Goal: Check status: Check status

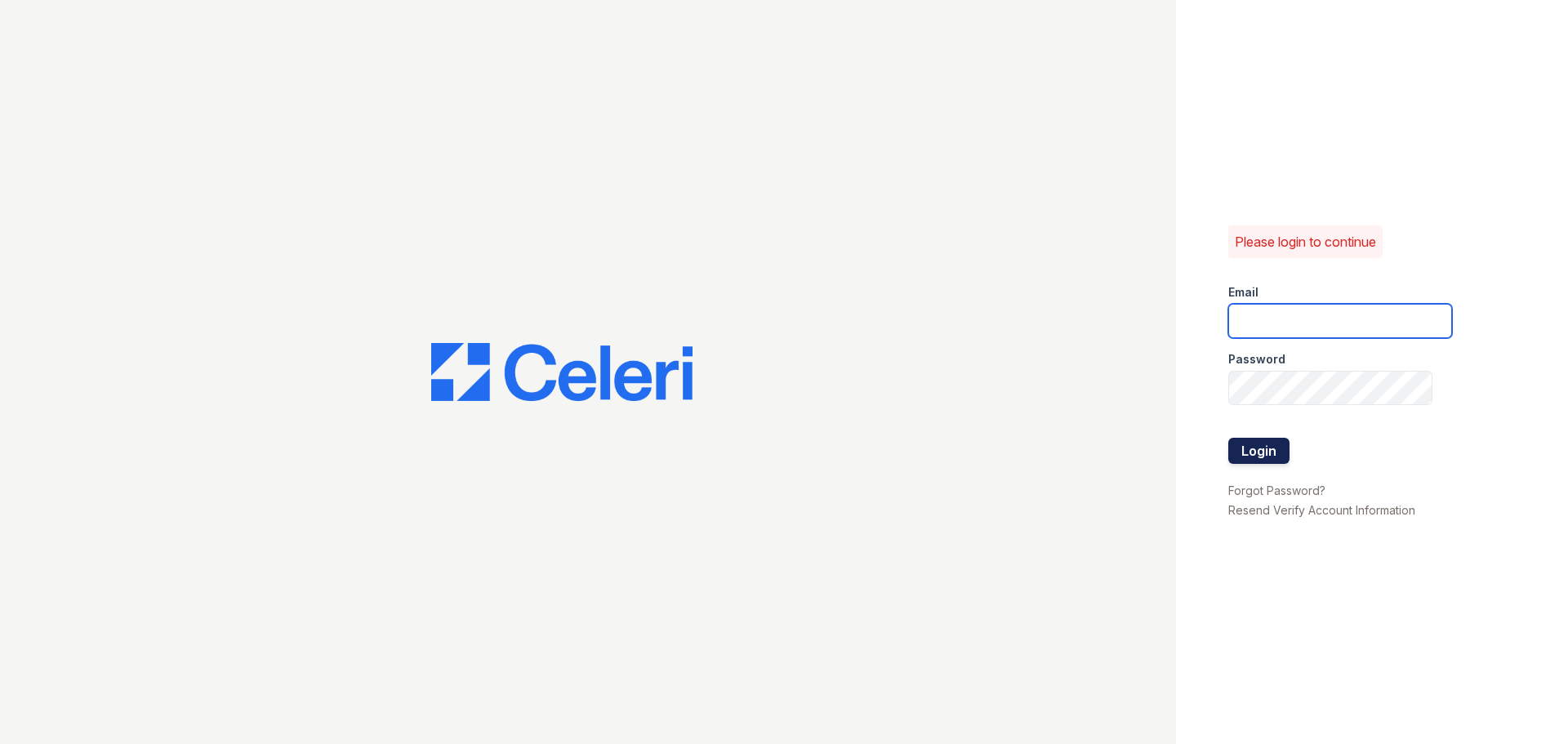
type input "[EMAIL_ADDRESS][DOMAIN_NAME]"
click at [1279, 449] on button "Login" at bounding box center [1259, 450] width 61 height 26
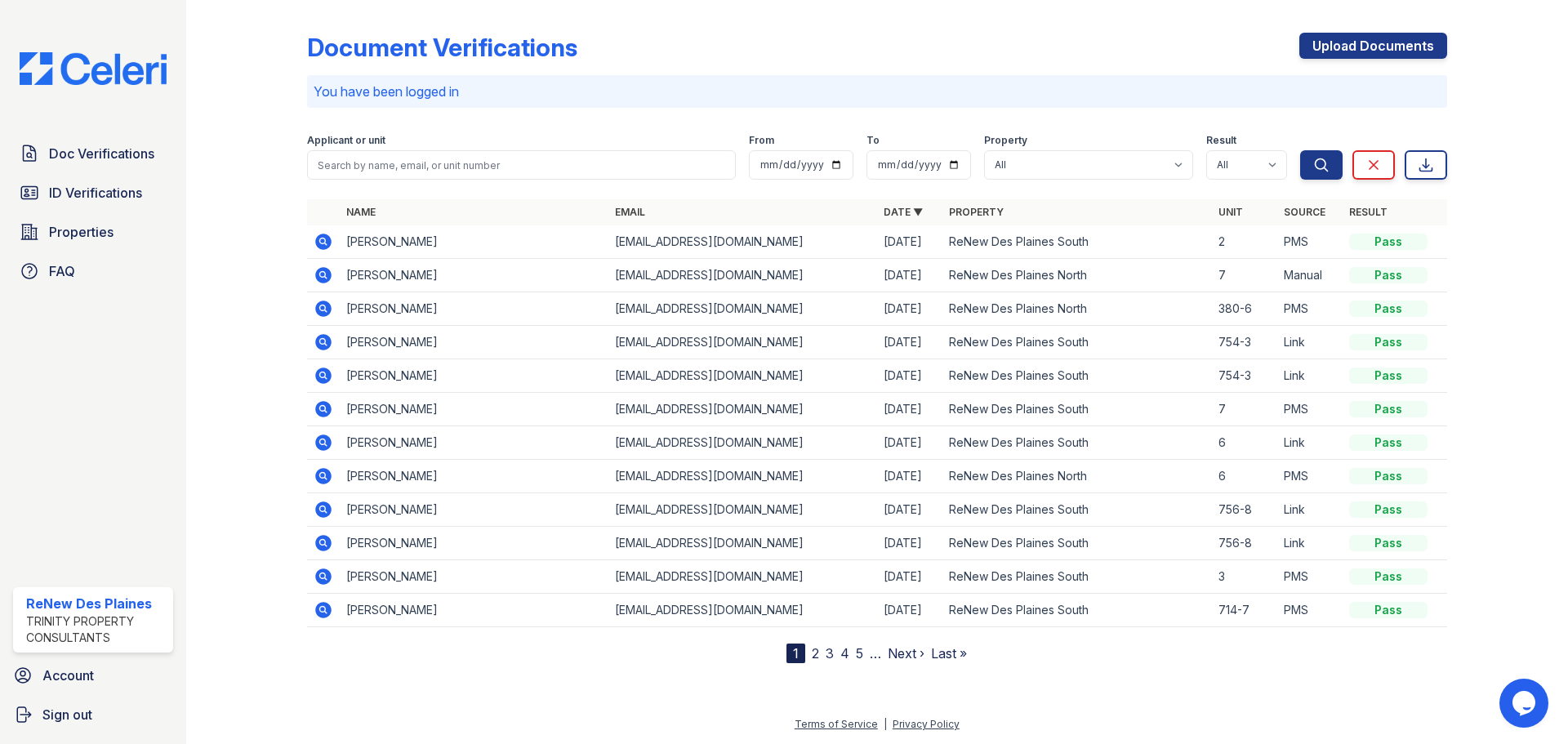
click at [314, 242] on icon at bounding box center [323, 241] width 19 height 19
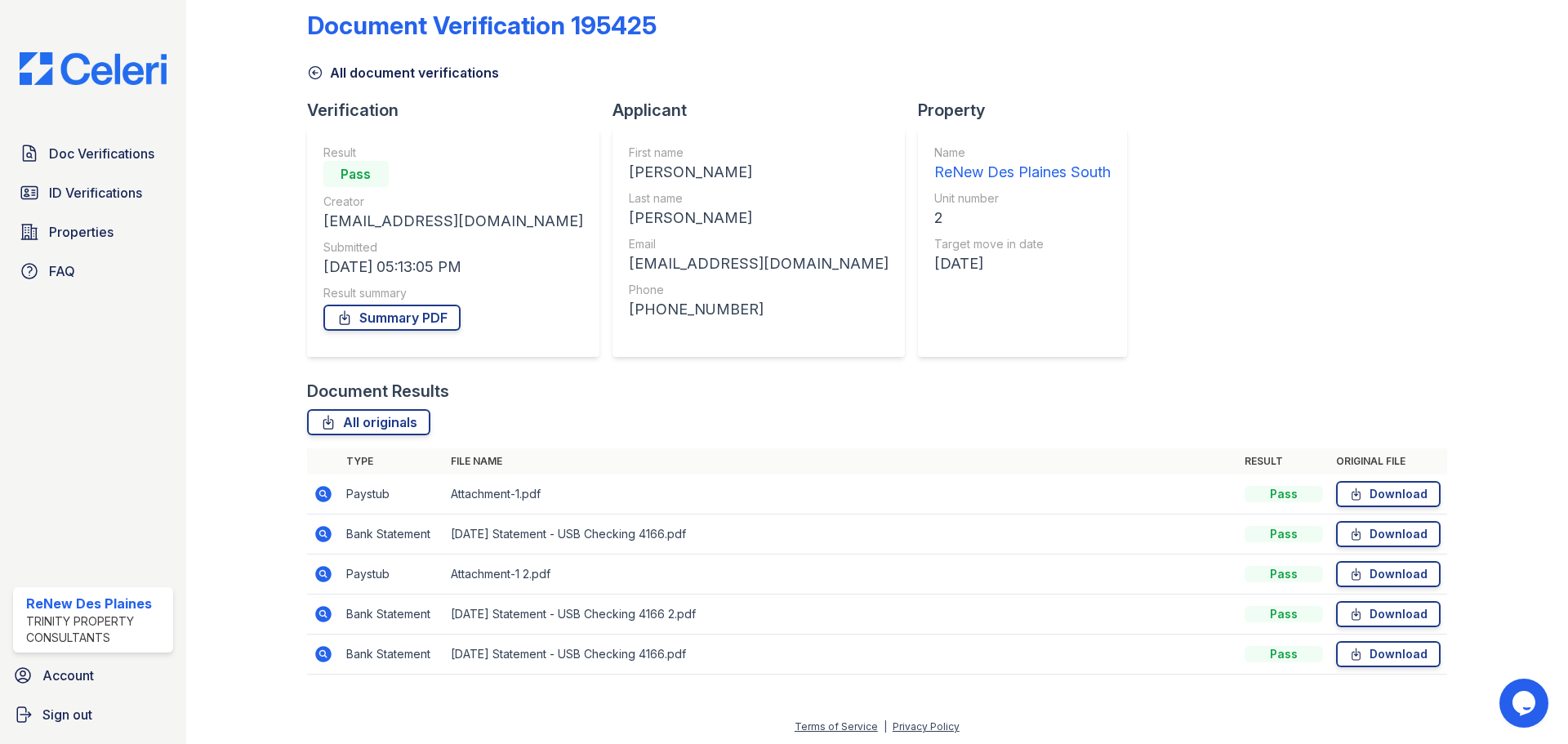
scroll to position [24, 0]
click at [296, 564] on div at bounding box center [259, 335] width 94 height 706
click at [309, 573] on td at bounding box center [323, 572] width 33 height 40
click at [312, 575] on td at bounding box center [323, 572] width 33 height 40
click at [319, 575] on icon at bounding box center [324, 572] width 17 height 17
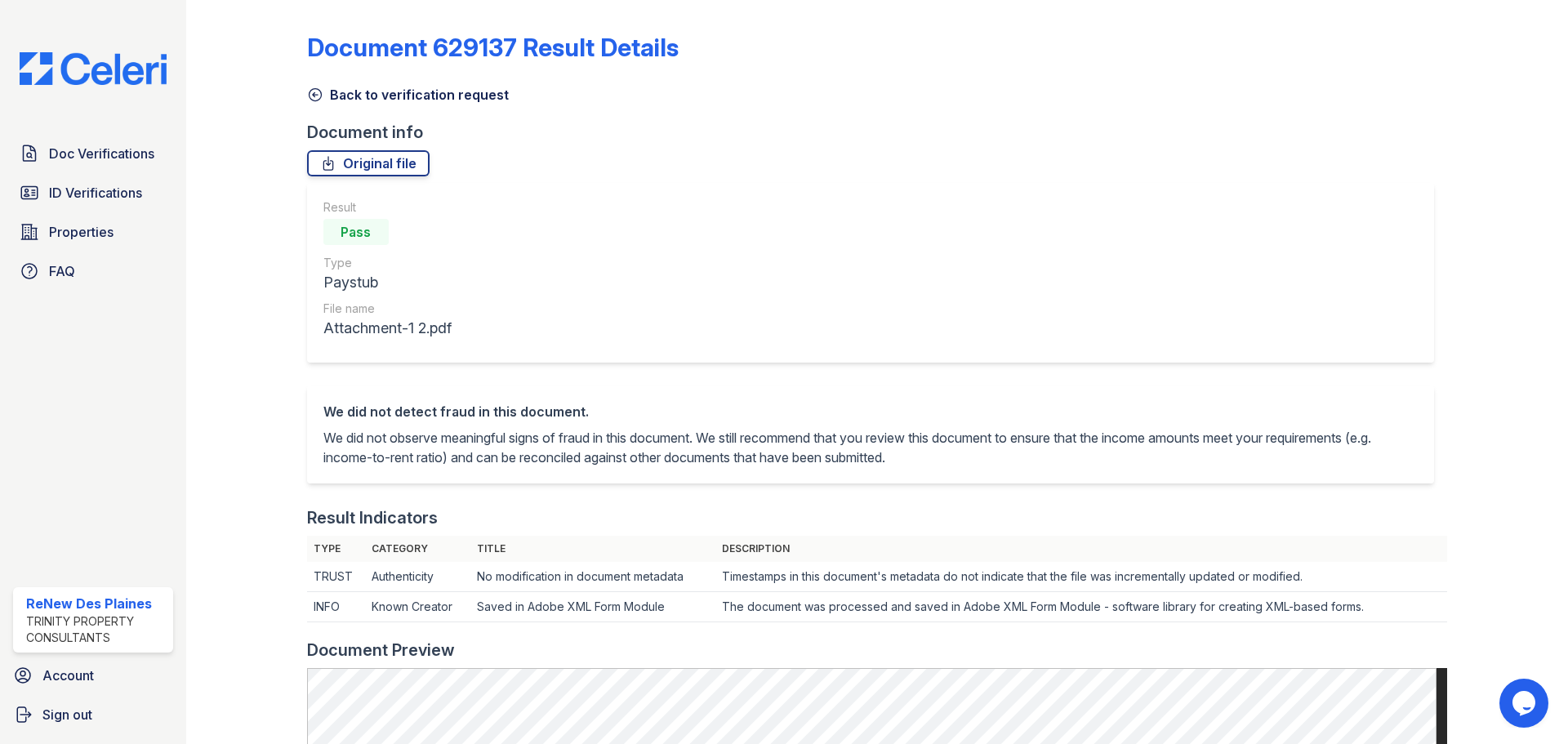
click at [320, 100] on icon at bounding box center [315, 95] width 17 height 17
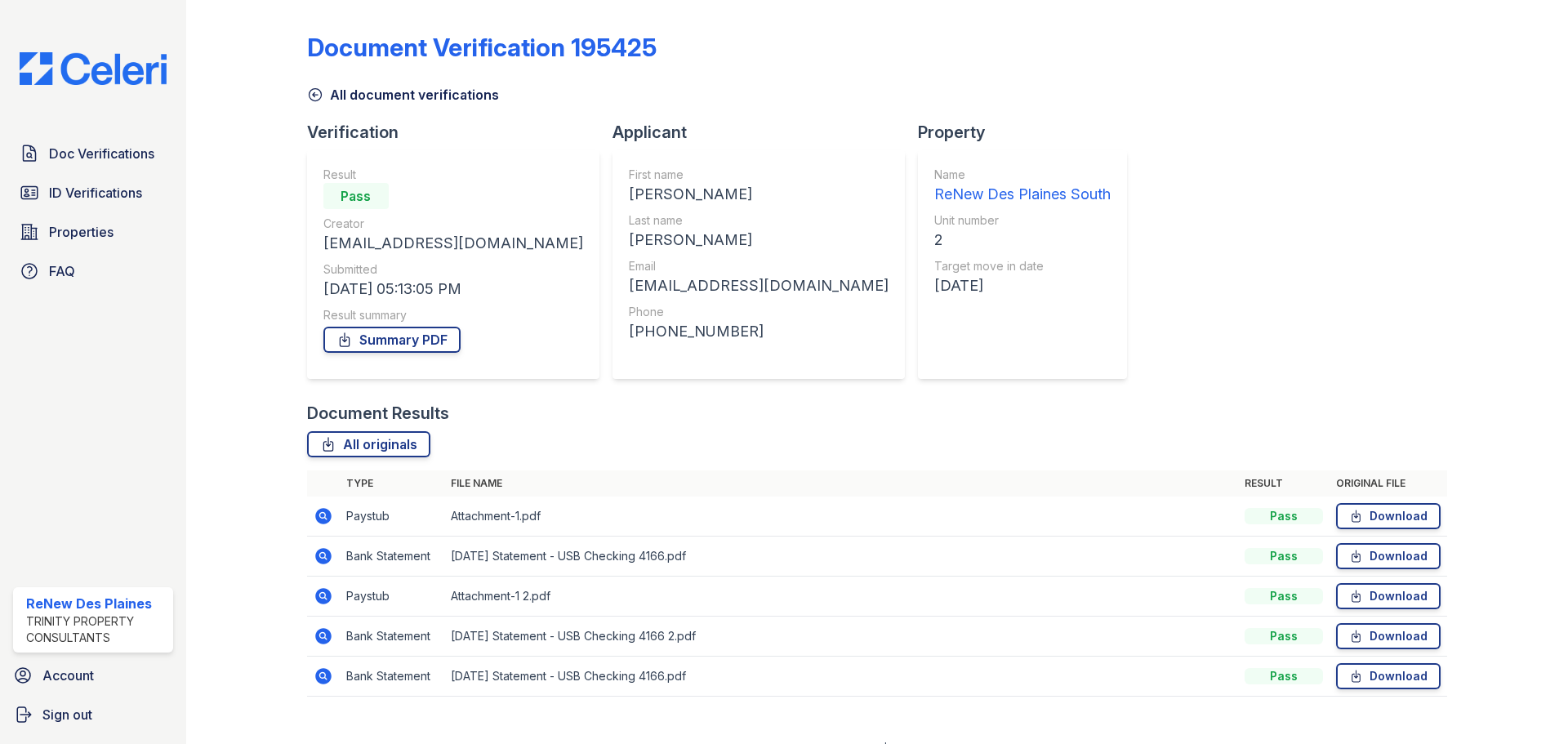
click at [312, 93] on icon at bounding box center [315, 95] width 17 height 17
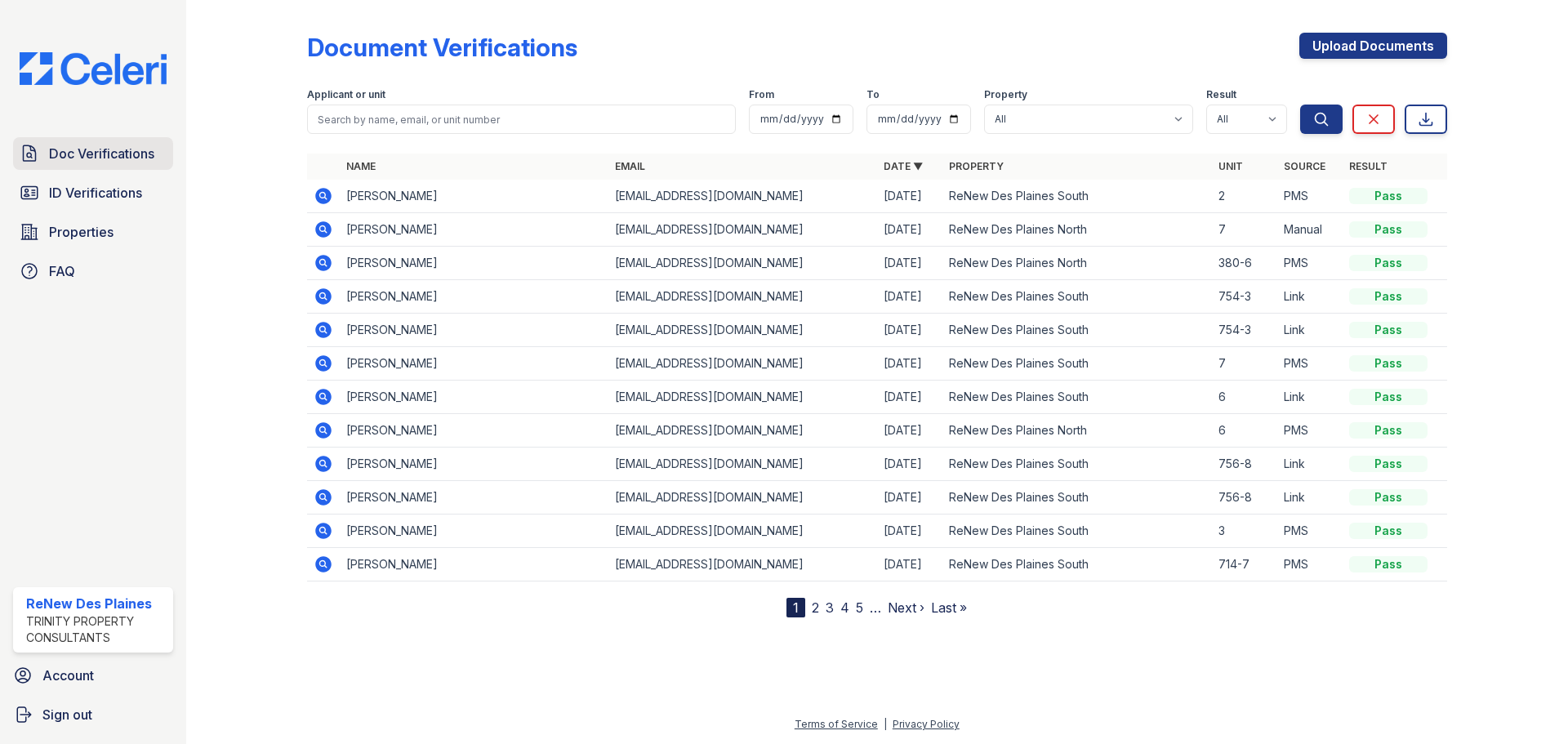
click at [123, 157] on span "Doc Verifications" at bounding box center [102, 153] width 105 height 19
click at [54, 190] on span "ID Verifications" at bounding box center [95, 192] width 93 height 19
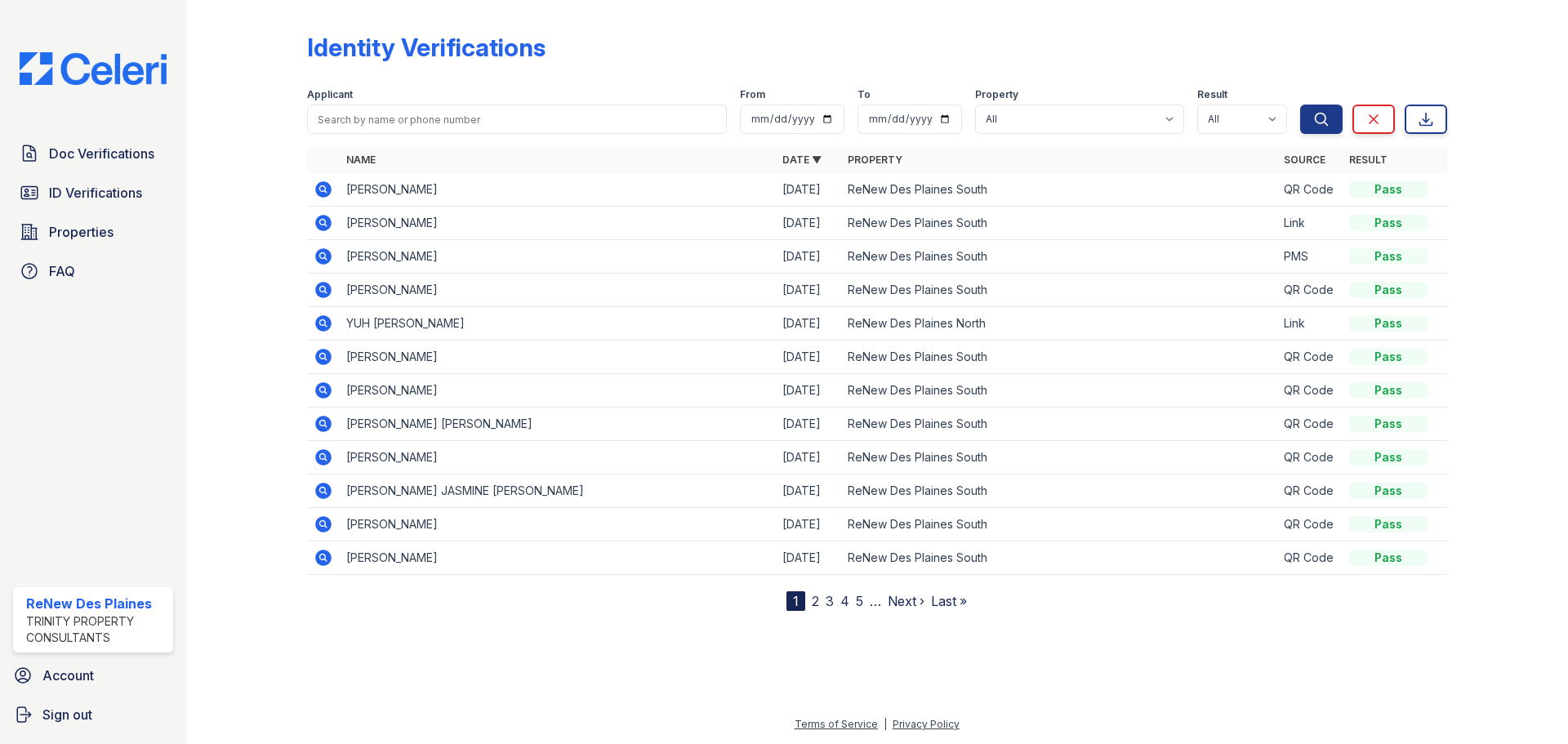
click at [314, 289] on icon at bounding box center [323, 289] width 19 height 19
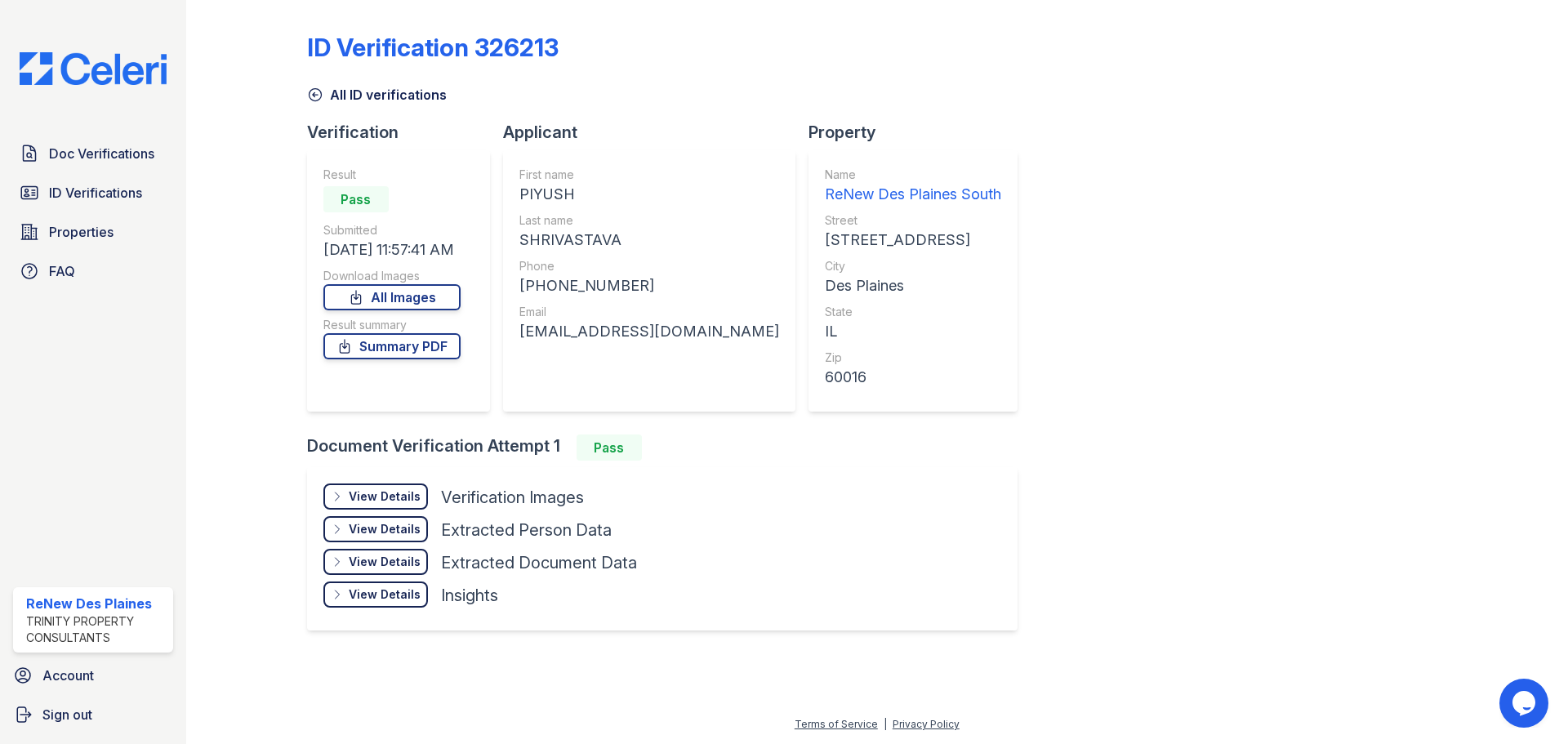
click at [328, 104] on link "All ID verifications" at bounding box center [376, 94] width 140 height 19
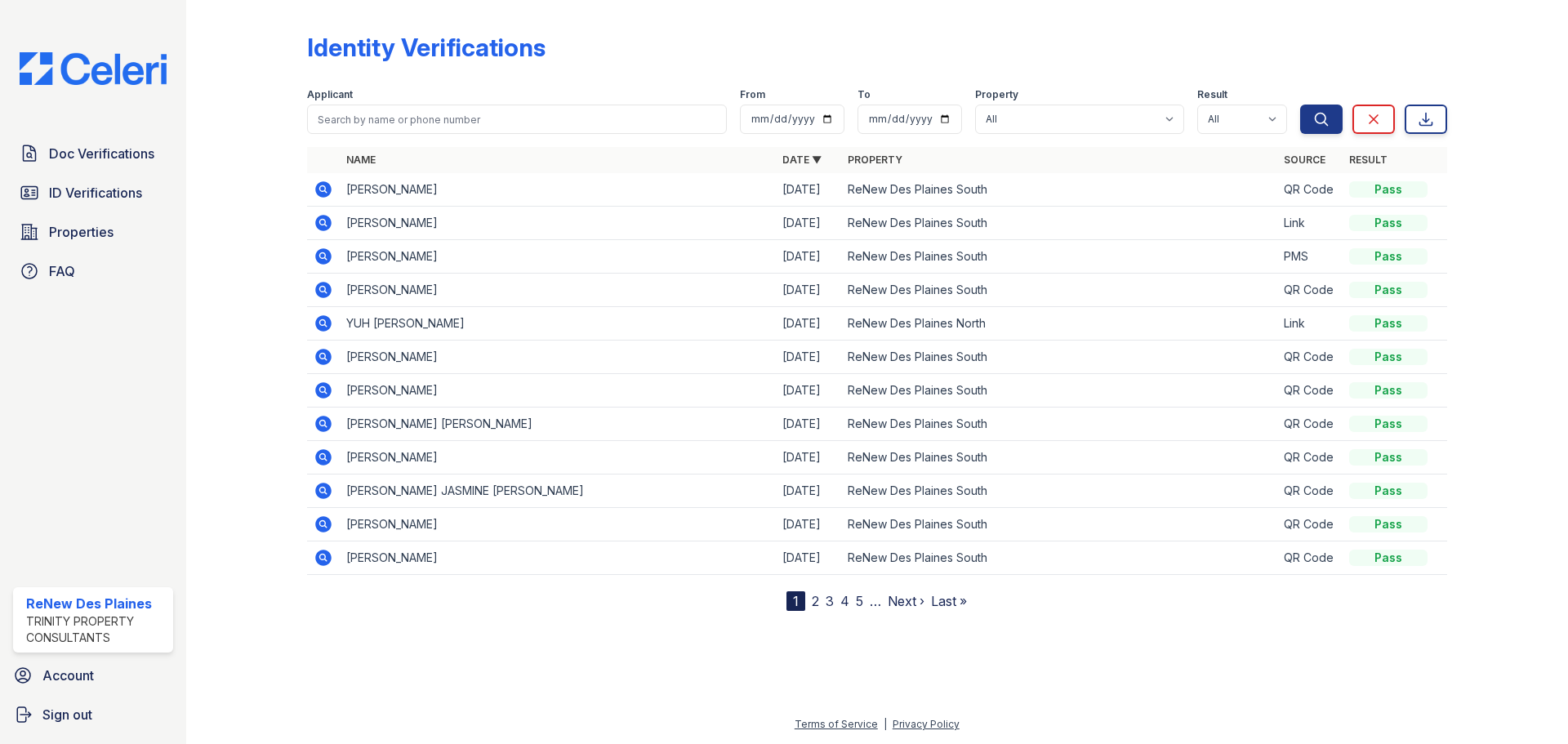
click at [319, 252] on icon at bounding box center [324, 257] width 17 height 17
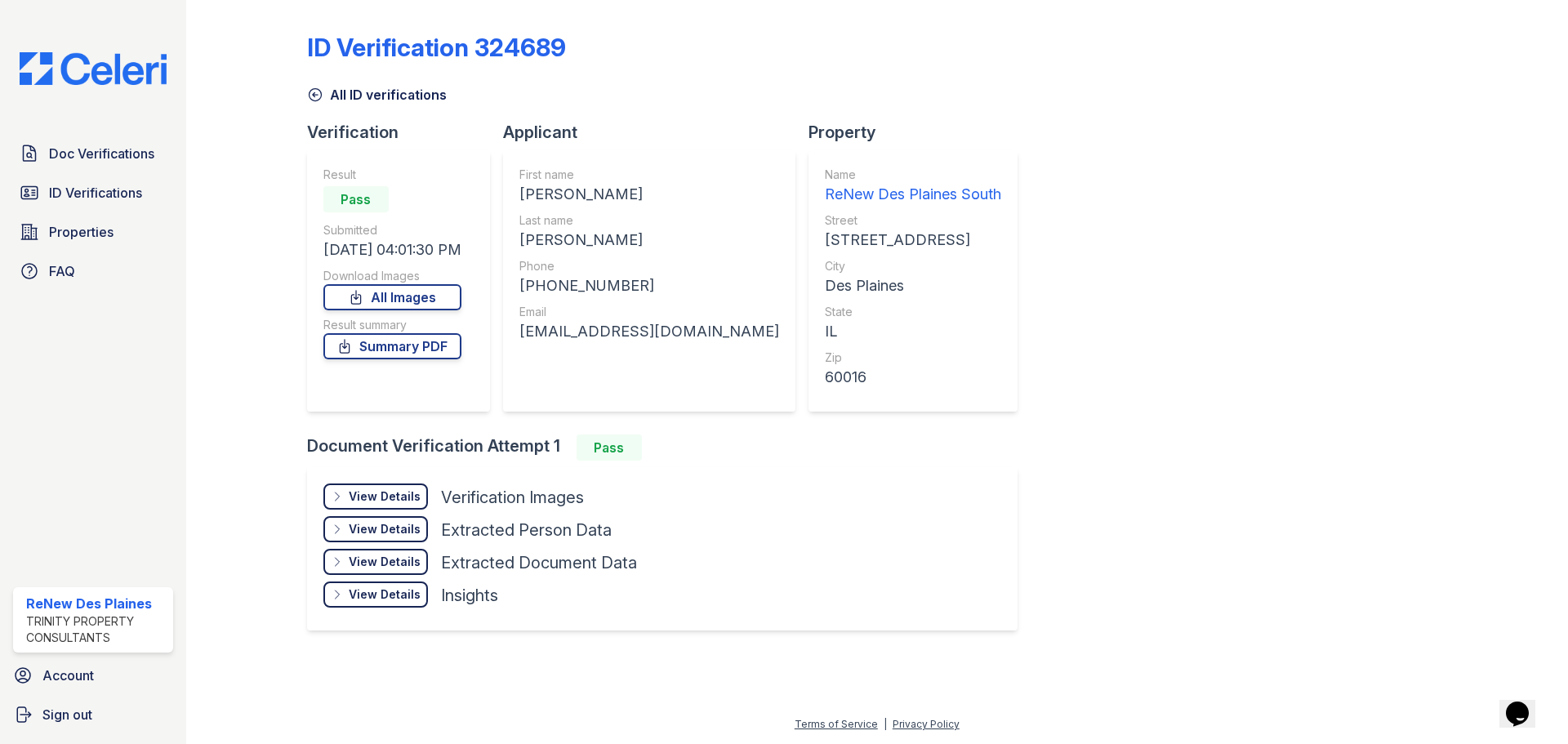
click at [343, 493] on icon at bounding box center [337, 497] width 13 height 13
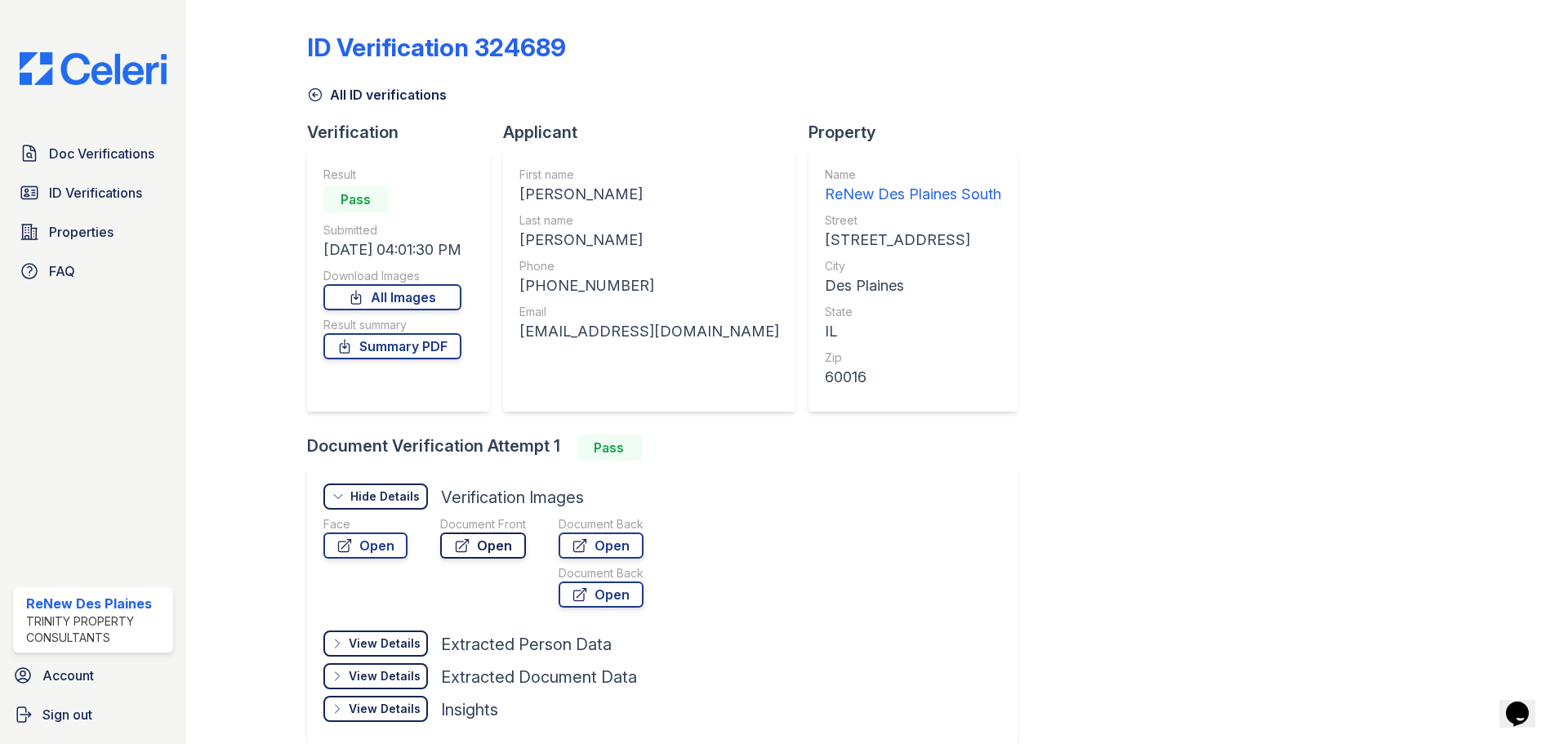
click at [460, 545] on icon at bounding box center [462, 545] width 17 height 17
click at [112, 196] on span "ID Verifications" at bounding box center [95, 192] width 93 height 19
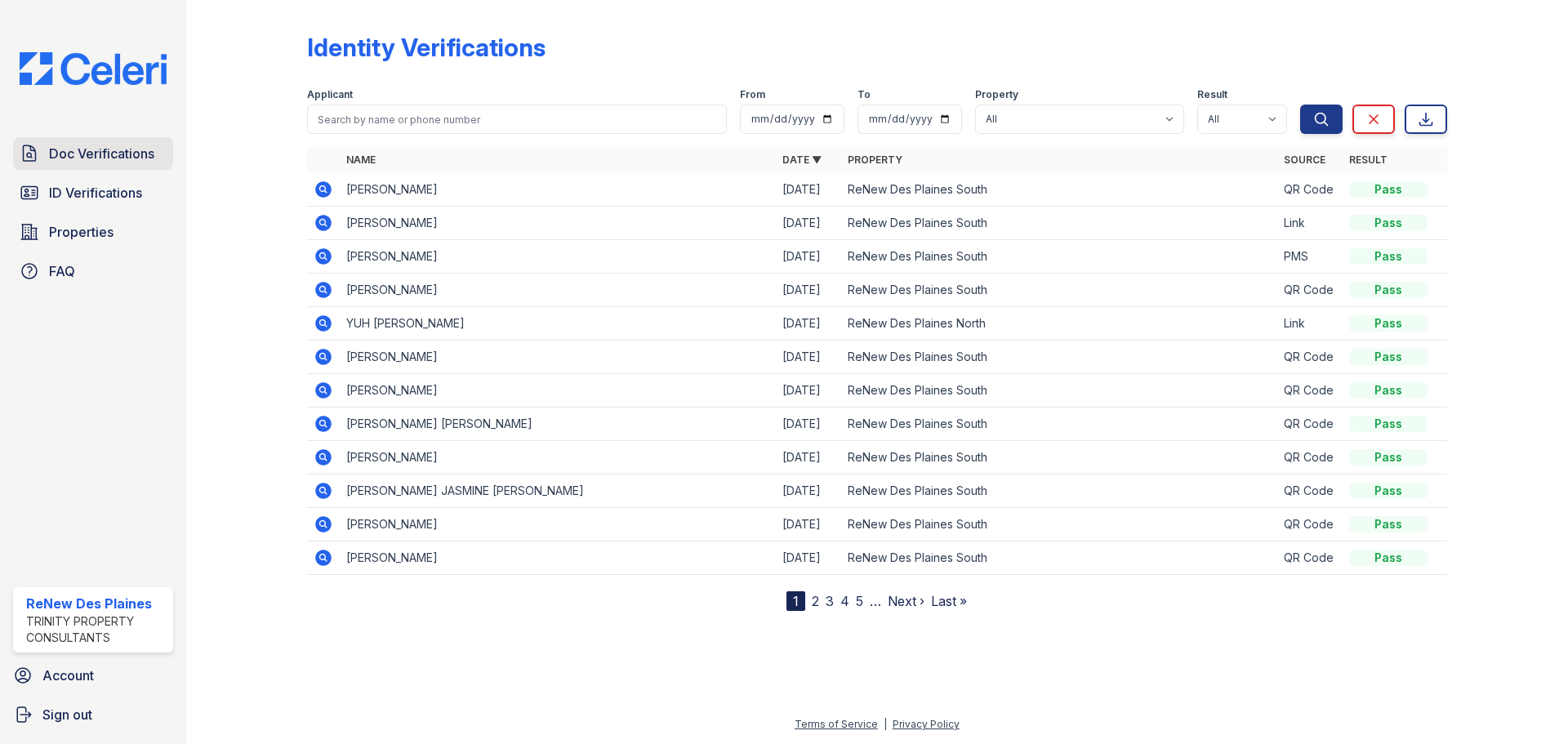
click at [122, 152] on span "Doc Verifications" at bounding box center [102, 153] width 105 height 19
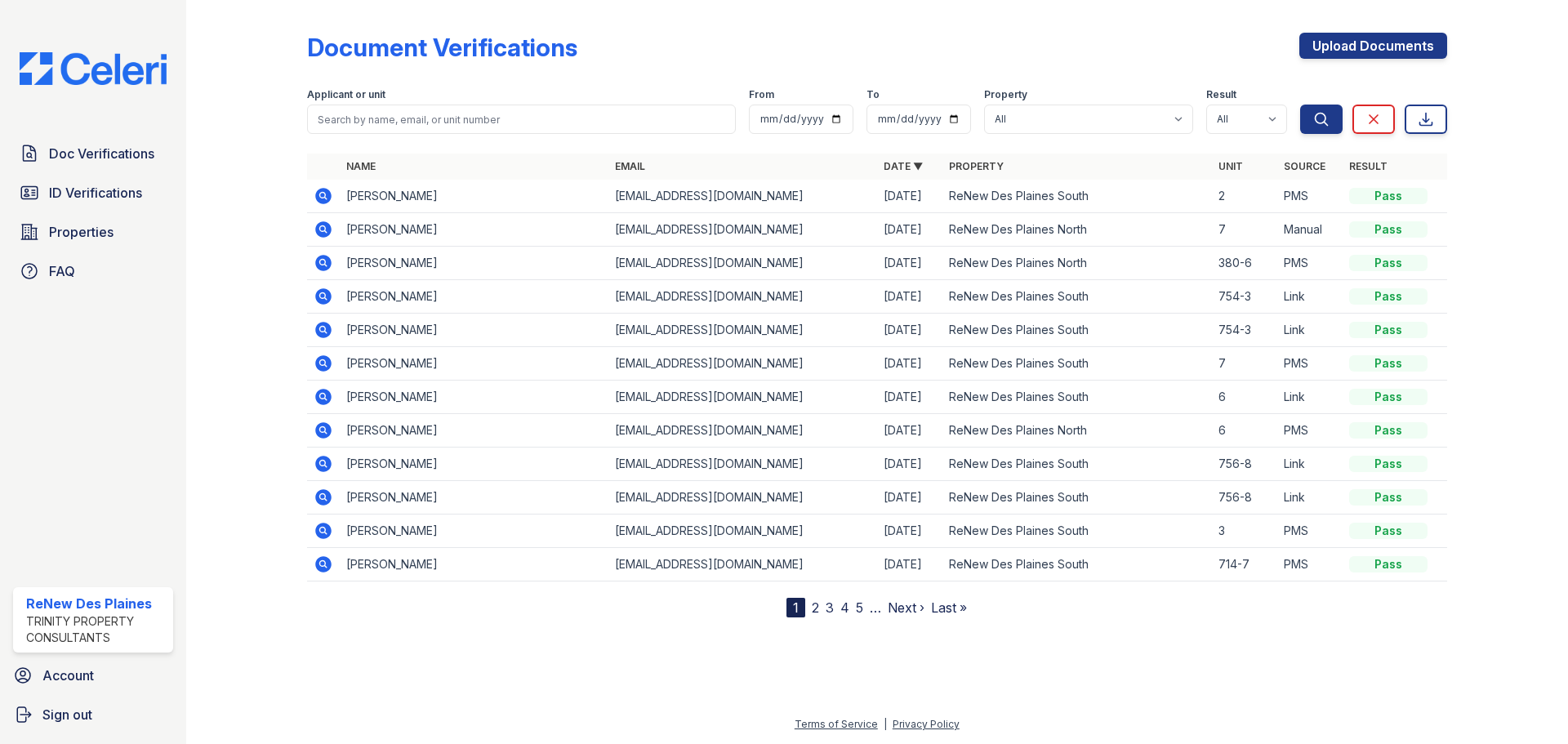
click at [324, 200] on icon at bounding box center [324, 196] width 17 height 17
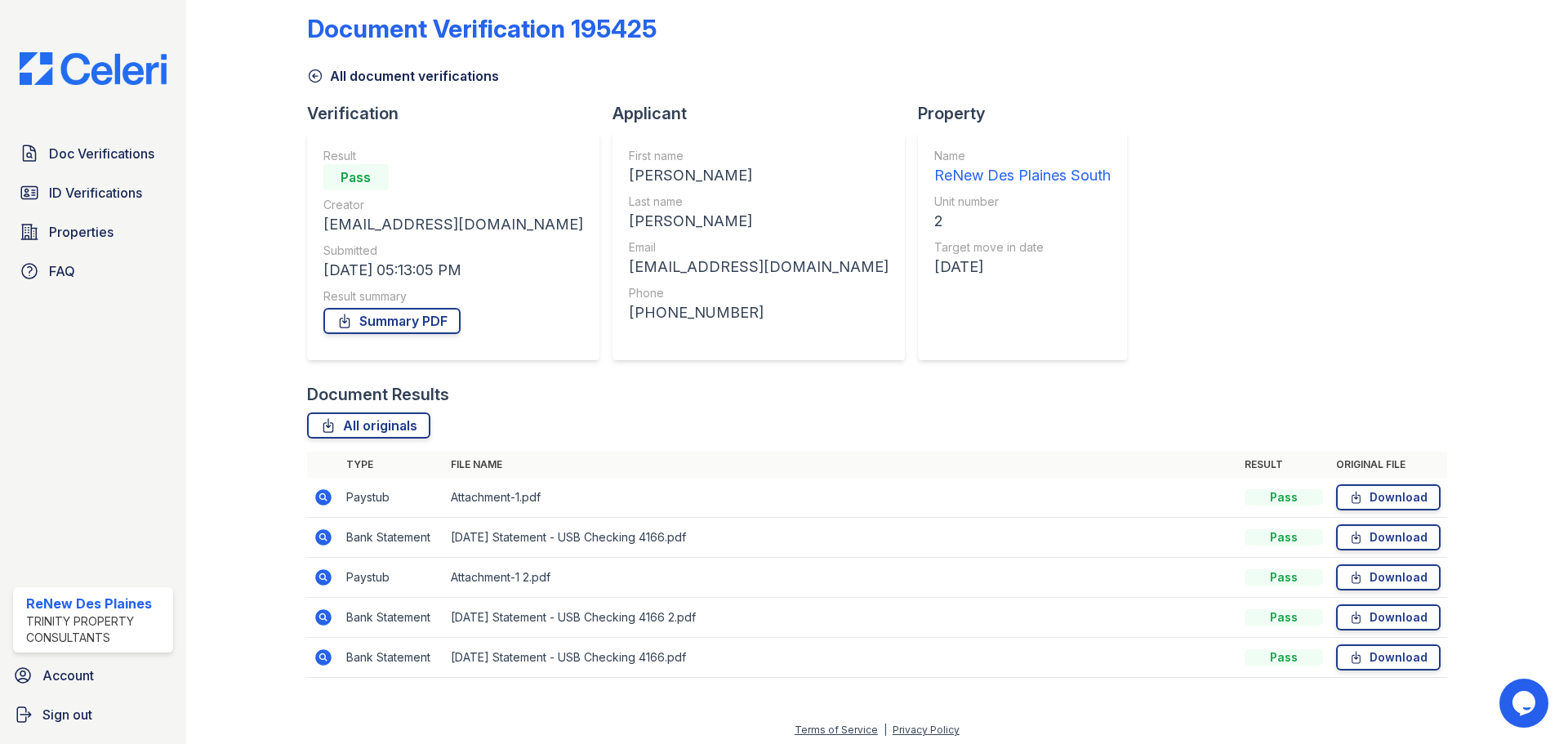
scroll to position [24, 0]
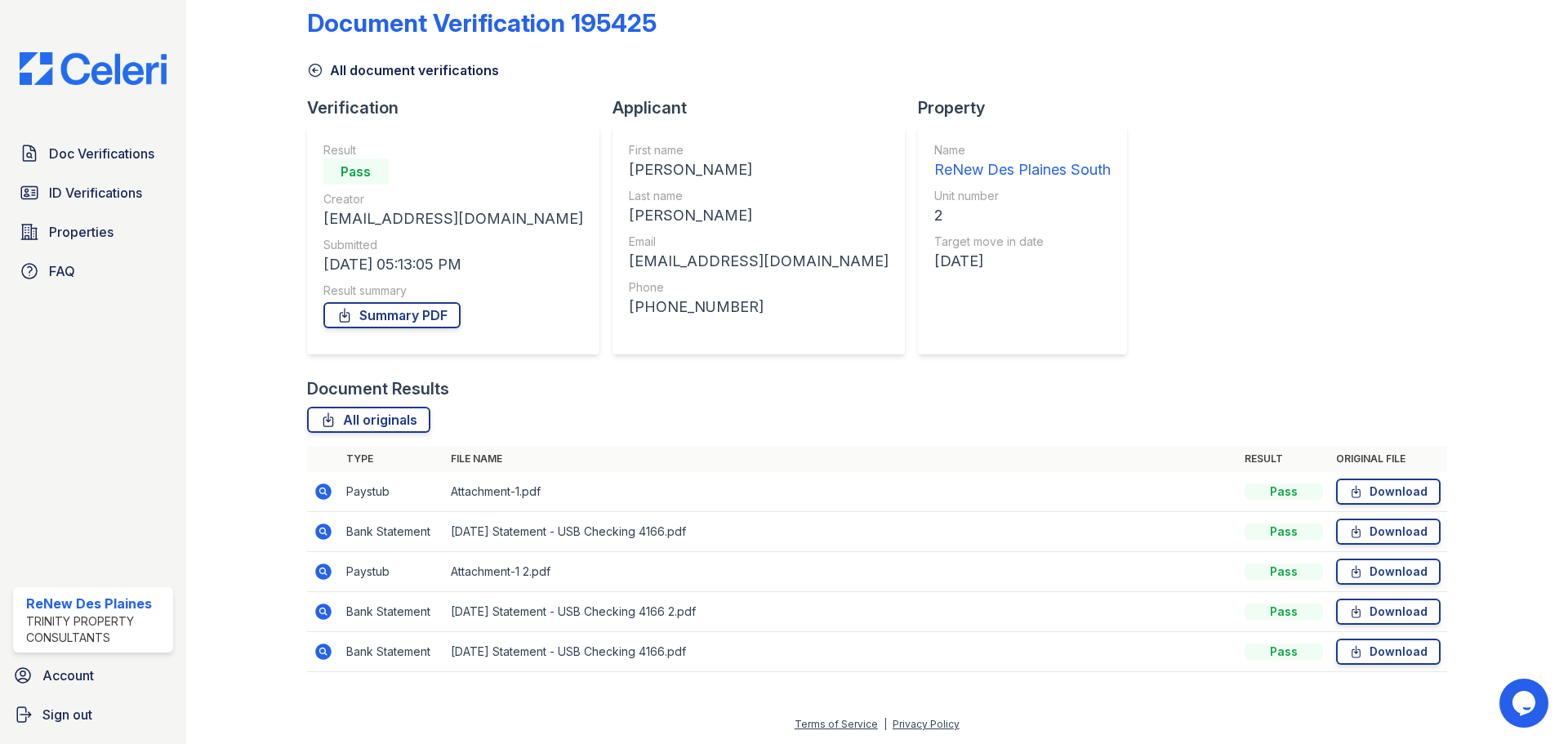
click at [314, 489] on icon at bounding box center [323, 491] width 19 height 19
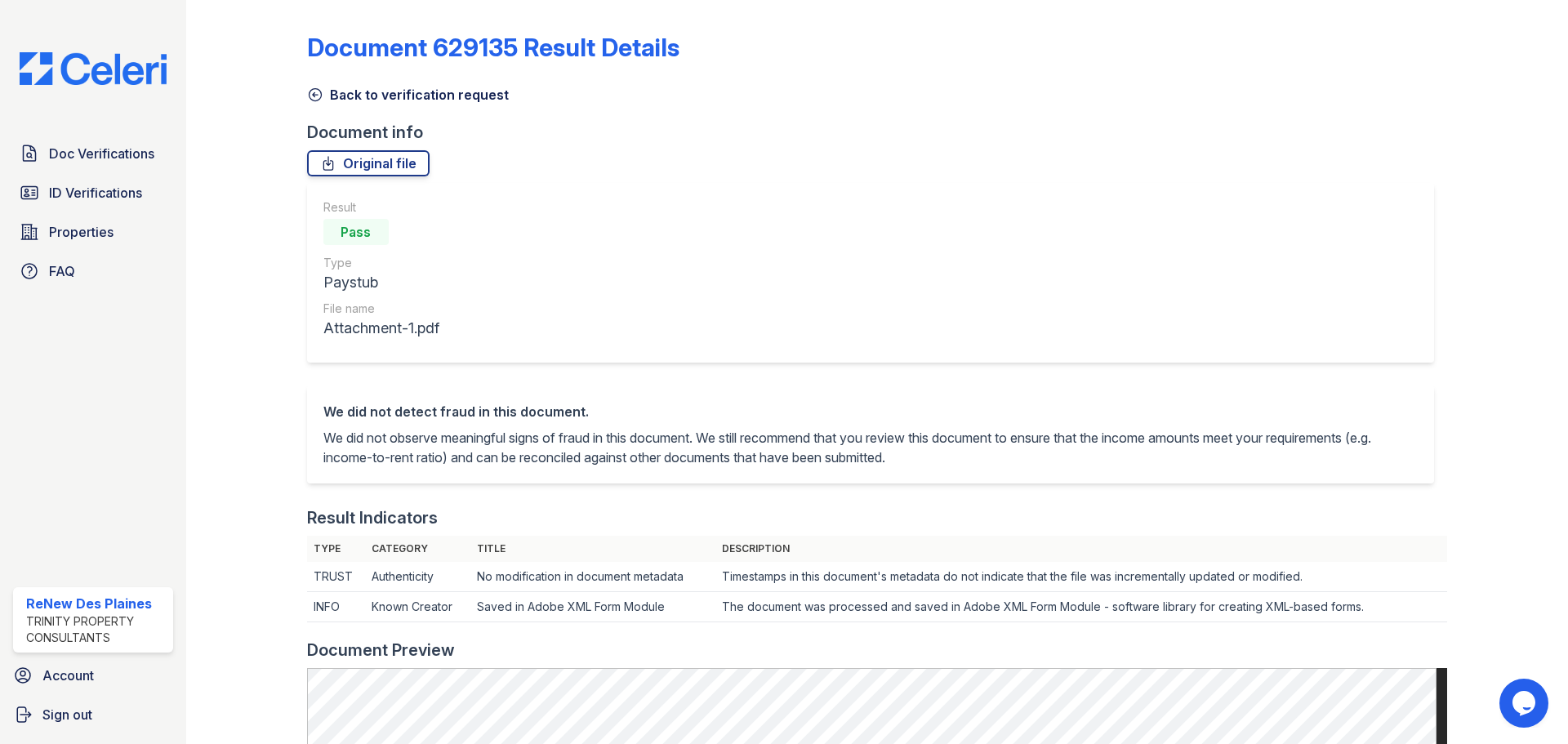
click at [309, 94] on icon at bounding box center [315, 95] width 17 height 17
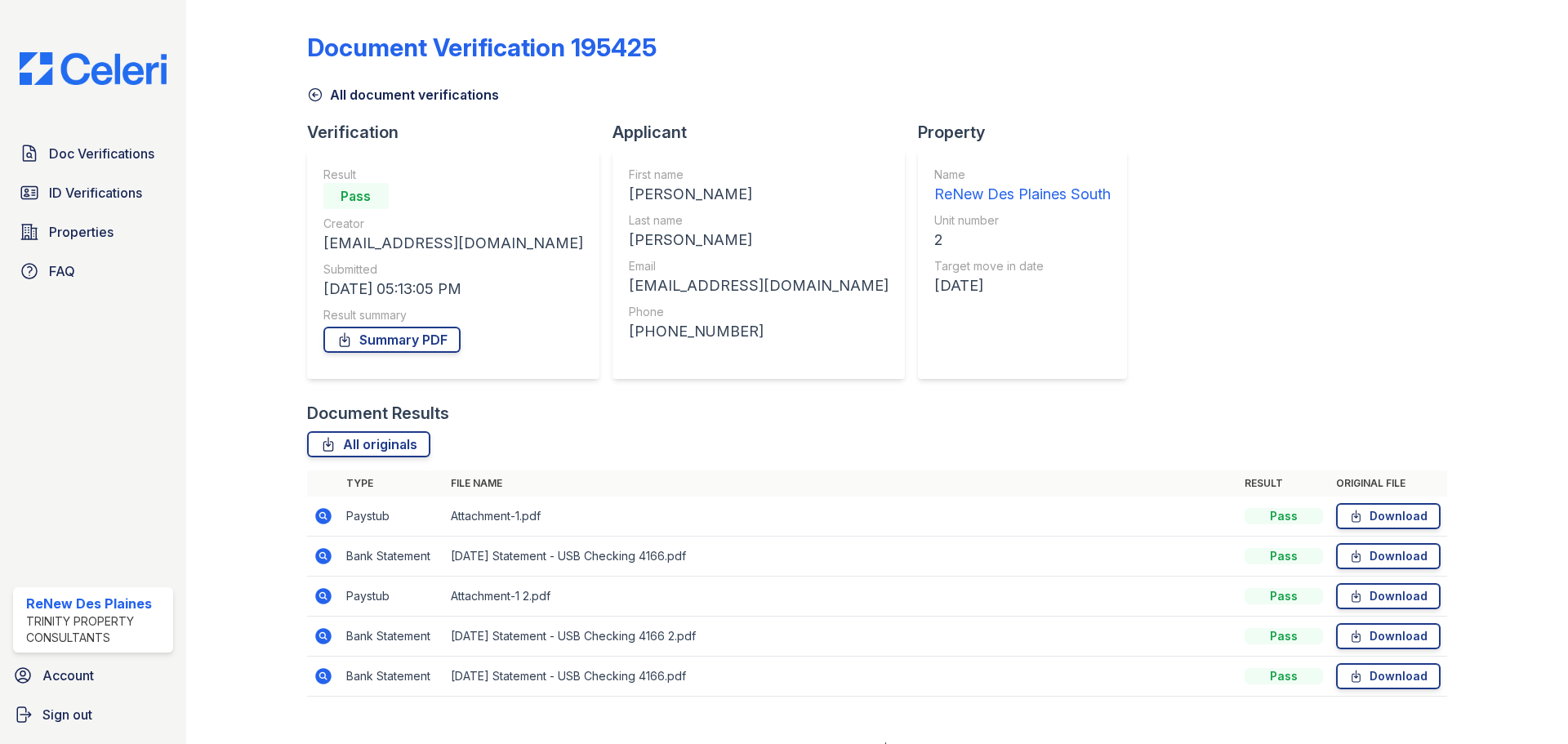
click at [323, 558] on icon at bounding box center [323, 555] width 19 height 19
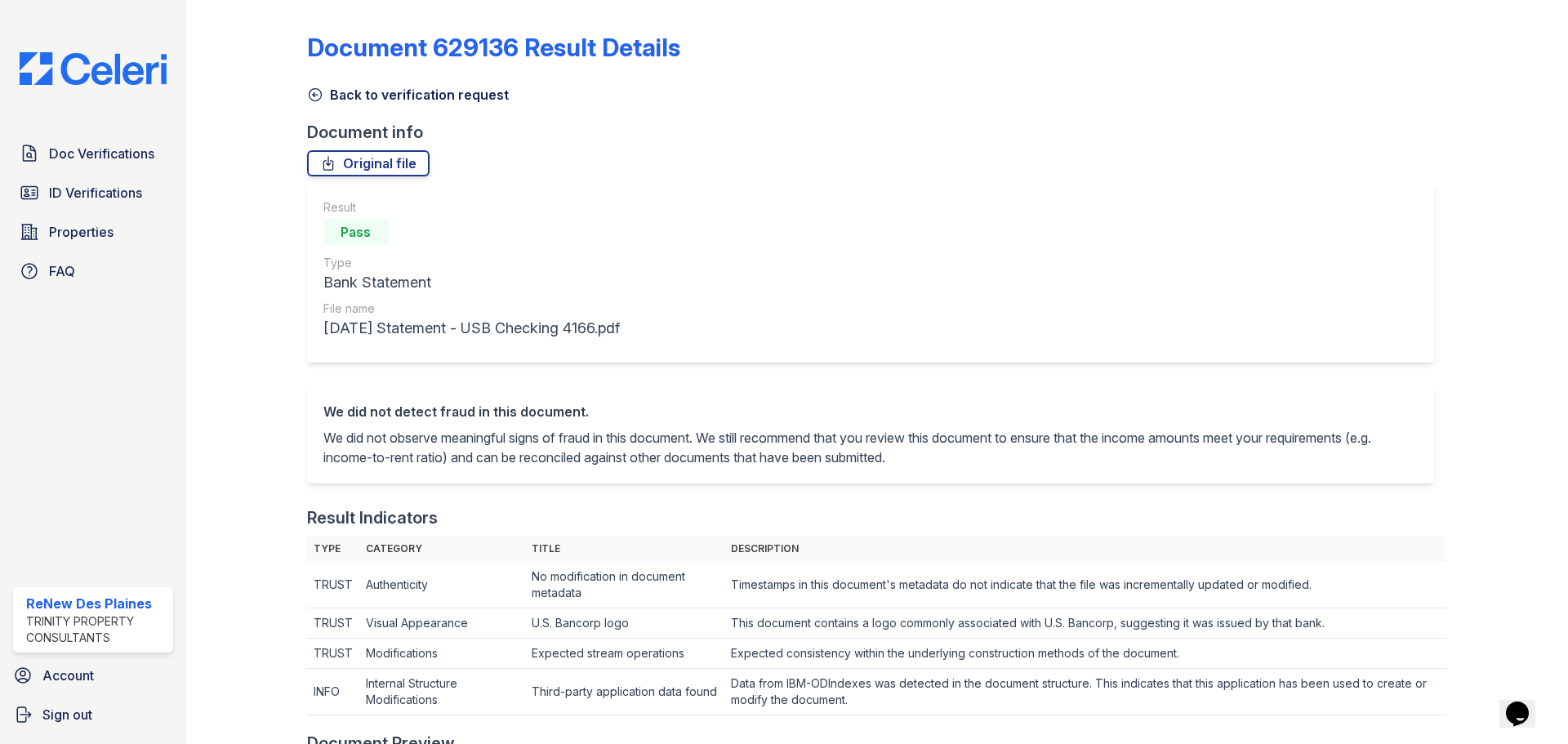
drag, startPoint x: 1509, startPoint y: 322, endPoint x: 1239, endPoint y: 203, distance: 295.1
click at [1239, 203] on div "Result Pass Type Bank Statement File name 2025-09-09 Statement - USB Checking 4…" at bounding box center [870, 273] width 1126 height 180
click at [307, 95] on icon at bounding box center [315, 95] width 17 height 17
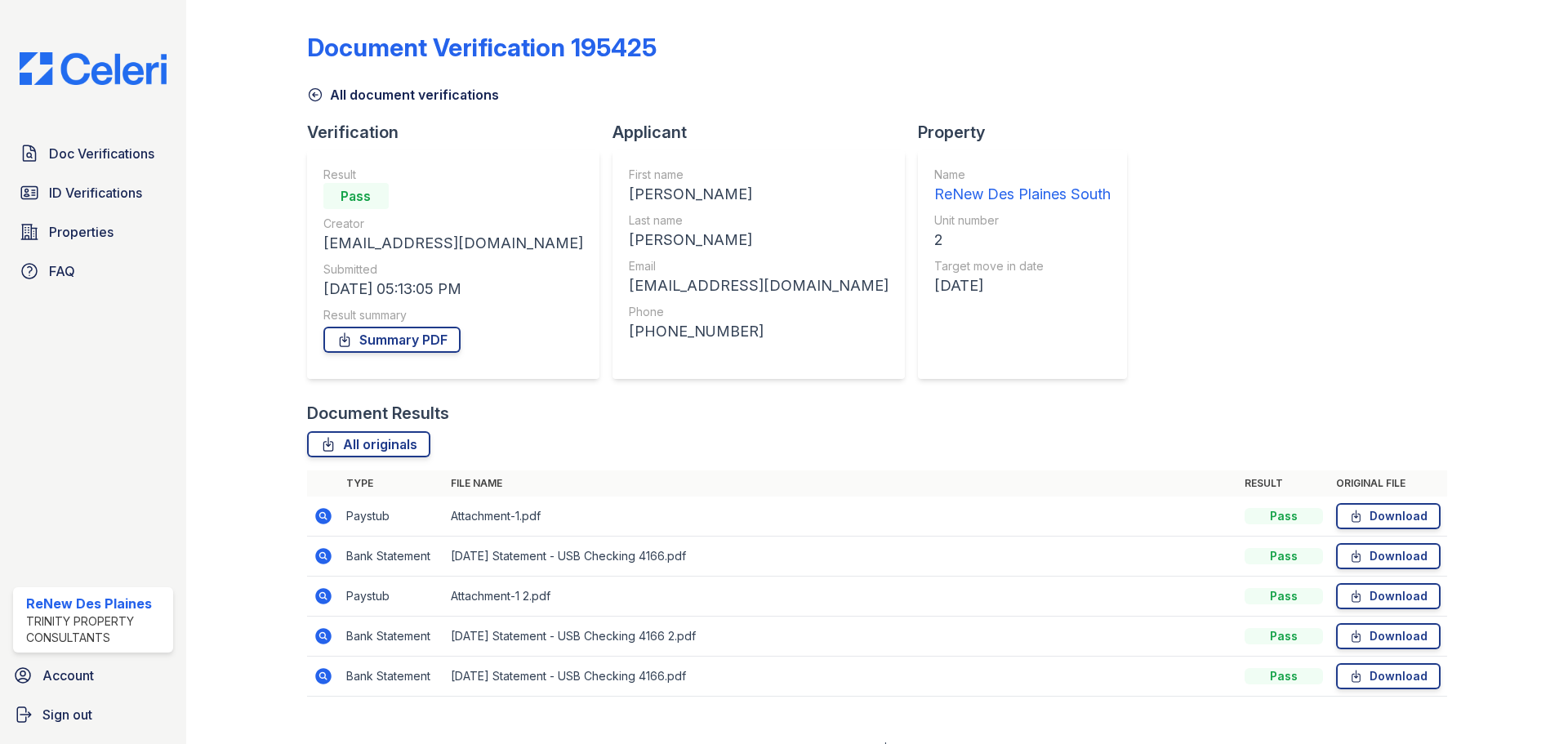
click at [321, 640] on icon at bounding box center [324, 636] width 17 height 17
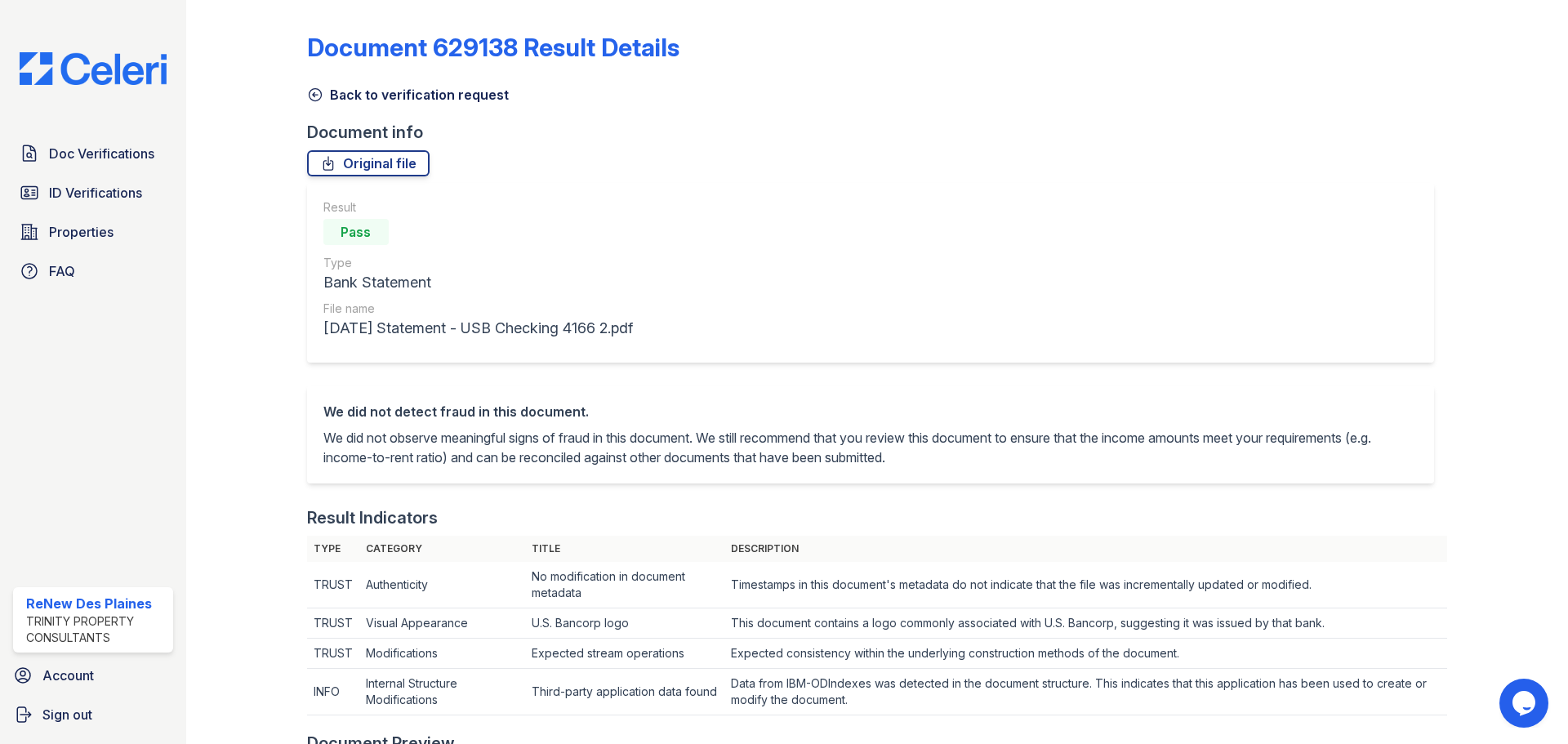
click at [308, 104] on link "Back to verification request" at bounding box center [407, 94] width 202 height 19
